Goal: Find specific page/section: Find specific page/section

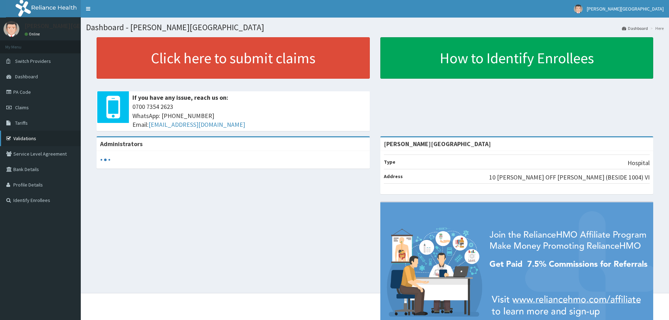
click at [36, 135] on link "Validations" at bounding box center [40, 138] width 81 height 15
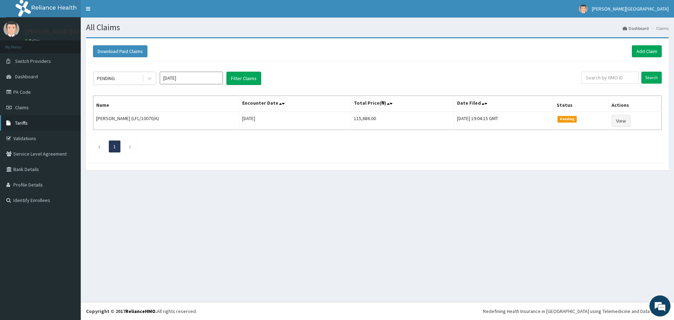
click at [24, 125] on span "Tariffs" at bounding box center [21, 123] width 13 height 6
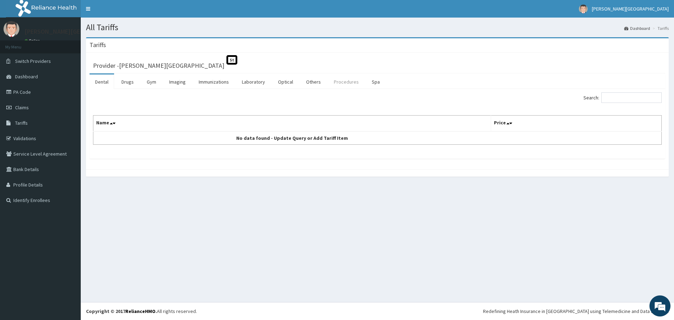
click at [338, 78] on link "Procedures" at bounding box center [346, 81] width 36 height 15
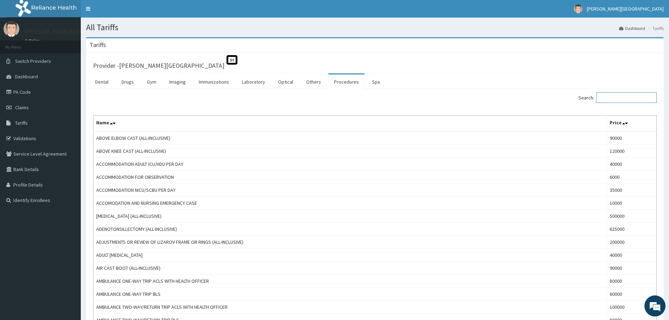
click at [633, 95] on input "Search:" at bounding box center [626, 97] width 60 height 11
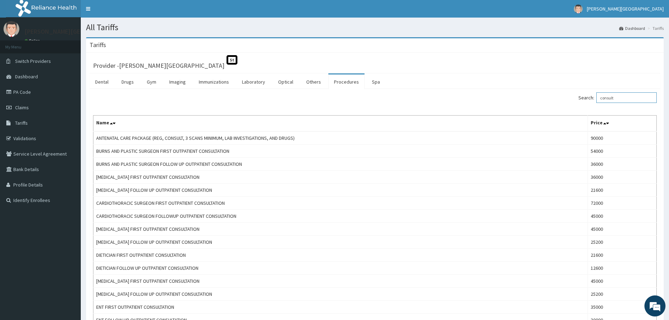
type input "consult"
